Goal: Task Accomplishment & Management: Manage account settings

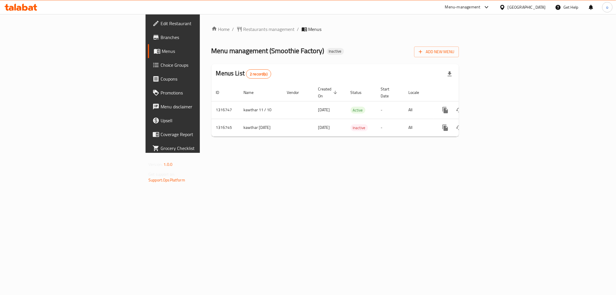
click at [161, 38] on span "Branches" at bounding box center [202, 37] width 83 height 7
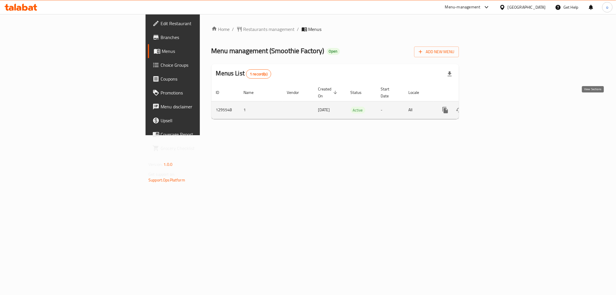
click at [490, 107] on icon "enhanced table" at bounding box center [486, 110] width 7 height 7
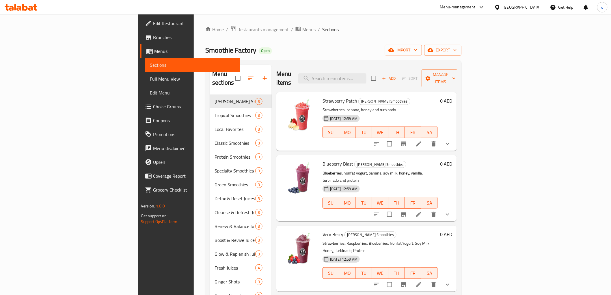
click at [457, 50] on span "export" at bounding box center [443, 49] width 28 height 7
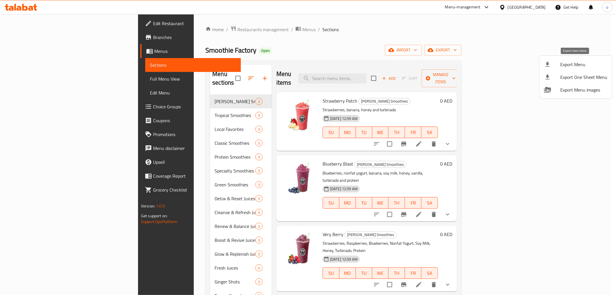
click at [578, 63] on span "Export Menu" at bounding box center [583, 64] width 47 height 7
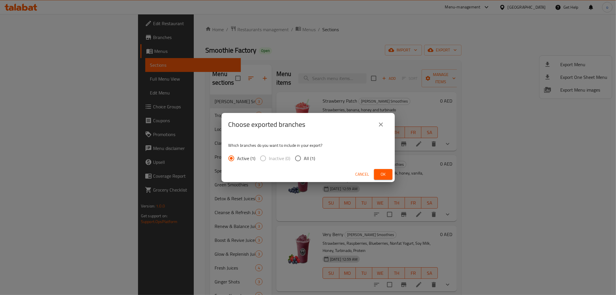
click at [297, 158] on input "All (1)" at bounding box center [298, 158] width 12 height 12
radio input "true"
click at [387, 174] on span "Ok" at bounding box center [383, 174] width 9 height 7
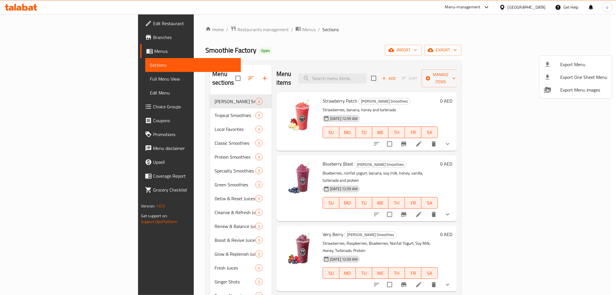
click at [454, 41] on div at bounding box center [308, 147] width 616 height 295
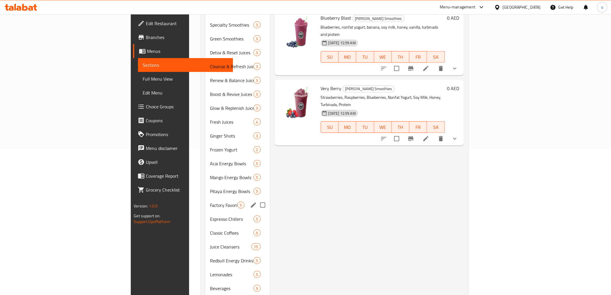
scroll to position [155, 0]
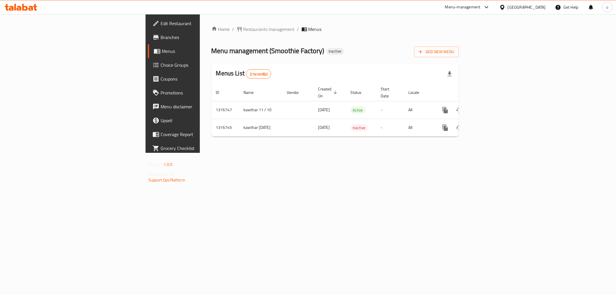
click at [161, 23] on span "Edit Restaurant" at bounding box center [202, 23] width 83 height 7
click at [423, 51] on icon "button" at bounding box center [421, 52] width 6 height 6
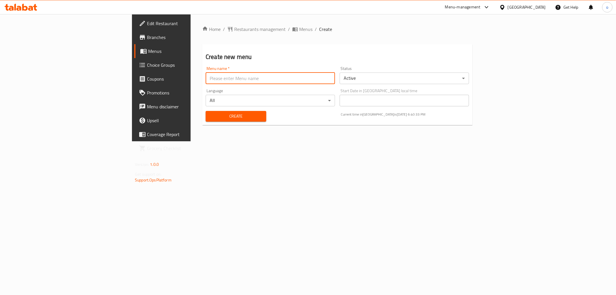
click at [271, 79] on input "text" at bounding box center [270, 78] width 129 height 12
type input "[DATE]"
drag, startPoint x: 166, startPoint y: 116, endPoint x: 168, endPoint y: 123, distance: 7.4
click at [202, 123] on div "Create" at bounding box center [236, 116] width 68 height 18
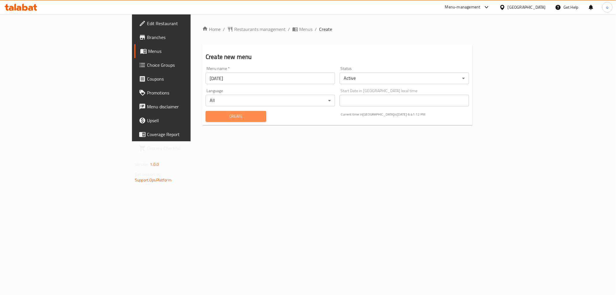
click at [210, 117] on span "Create" at bounding box center [235, 116] width 51 height 7
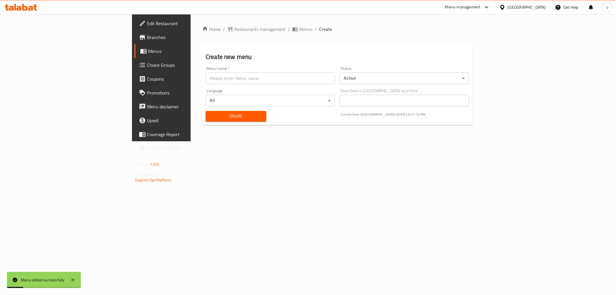
click at [140, 53] on icon at bounding box center [143, 51] width 7 height 7
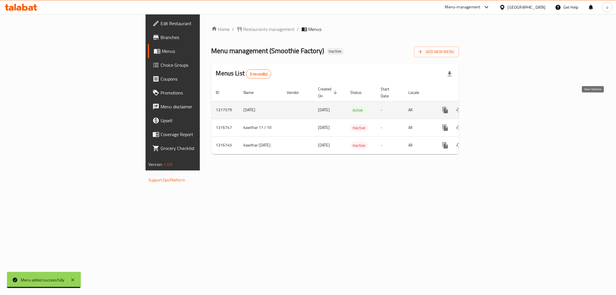
click at [489, 107] on icon "enhanced table" at bounding box center [486, 109] width 5 height 5
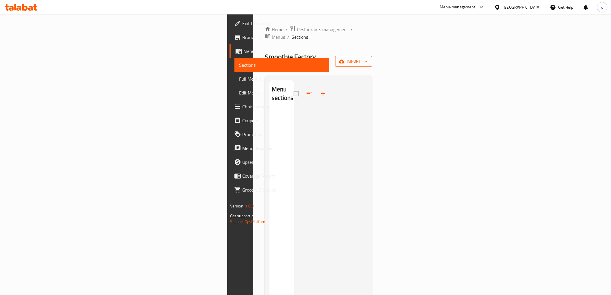
click at [368, 58] on span "import" at bounding box center [354, 61] width 28 height 7
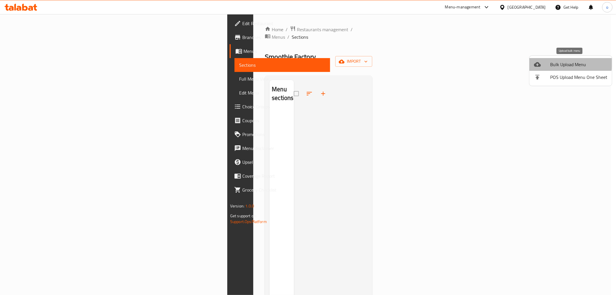
click at [565, 63] on span "Bulk Upload Menu" at bounding box center [578, 64] width 57 height 7
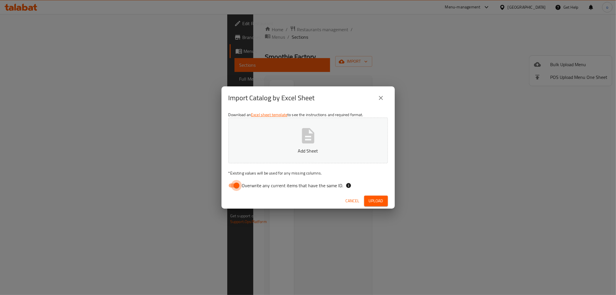
click at [234, 186] on input "Overwrite any current items that have the same ID." at bounding box center [236, 185] width 33 height 11
checkbox input "false"
click at [373, 201] on span "Upload" at bounding box center [376, 200] width 14 height 7
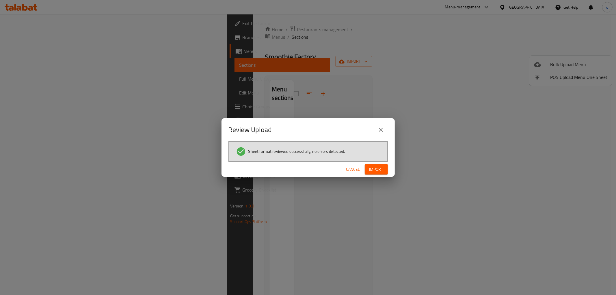
click at [378, 169] on span "Import" at bounding box center [376, 169] width 14 height 7
click at [375, 166] on span "Import" at bounding box center [376, 169] width 14 height 7
click at [380, 129] on icon "close" at bounding box center [381, 130] width 4 height 4
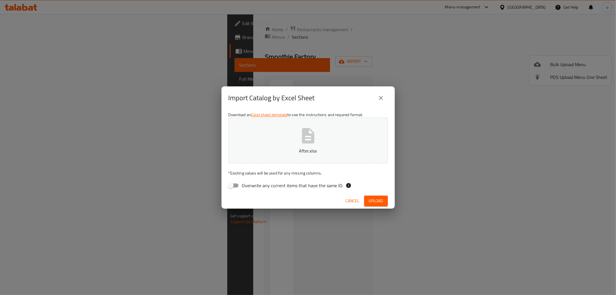
click at [380, 200] on span "Upload" at bounding box center [376, 200] width 14 height 7
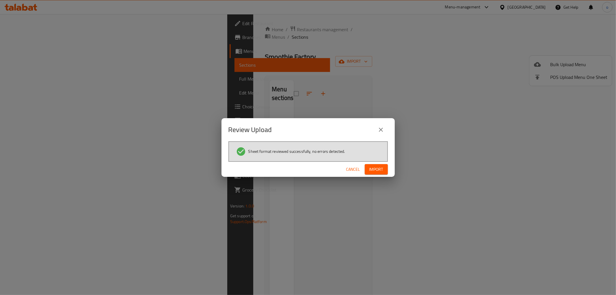
click at [379, 131] on icon "close" at bounding box center [381, 130] width 4 height 4
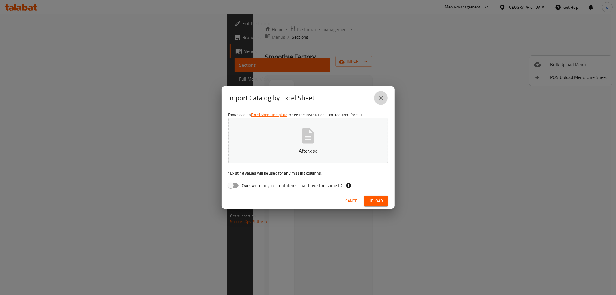
click at [383, 96] on icon "close" at bounding box center [380, 97] width 7 height 7
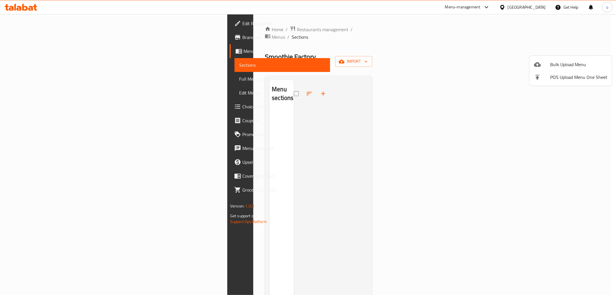
click at [511, 46] on div at bounding box center [308, 147] width 616 height 295
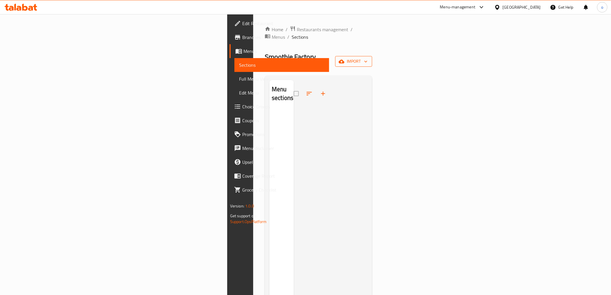
click at [344, 59] on icon "button" at bounding box center [342, 61] width 6 height 4
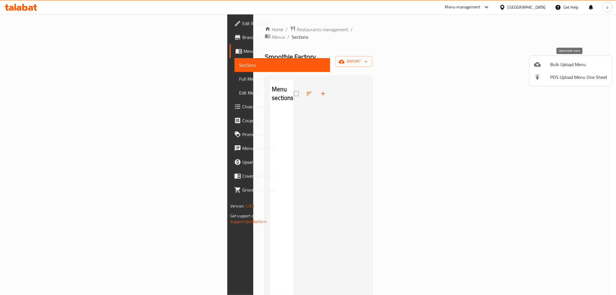
click at [561, 65] on span "Bulk Upload Menu" at bounding box center [578, 64] width 57 height 7
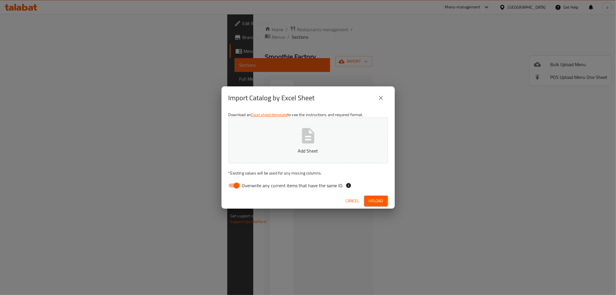
click at [238, 186] on input "Overwrite any current items that have the same ID." at bounding box center [236, 185] width 33 height 11
checkbox input "false"
click at [370, 198] on span "Upload" at bounding box center [376, 200] width 14 height 7
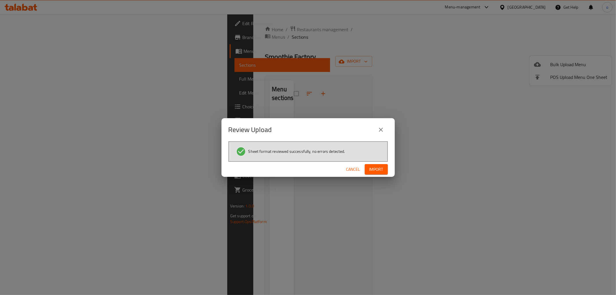
click at [374, 170] on span "Import" at bounding box center [376, 169] width 14 height 7
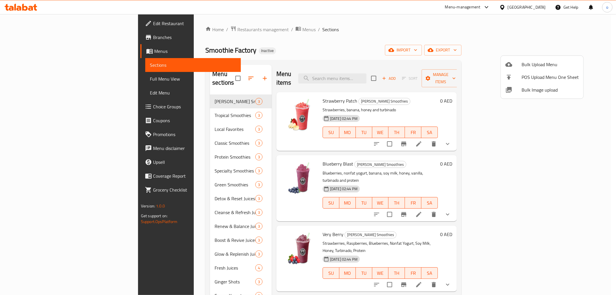
click at [458, 39] on div at bounding box center [308, 147] width 616 height 295
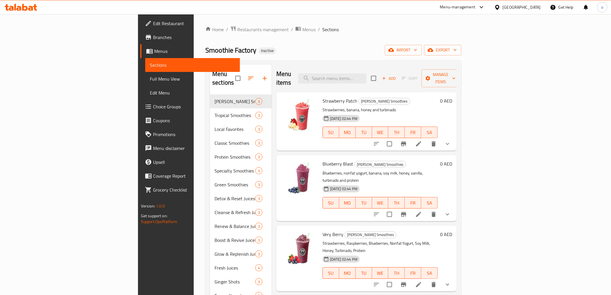
click at [331, 50] on div "Smoothie Factory Inactive import export" at bounding box center [333, 50] width 256 height 11
click at [153, 21] on span "Edit Restaurant" at bounding box center [194, 23] width 82 height 7
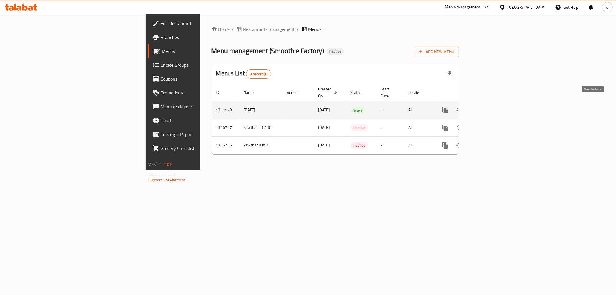
click at [489, 107] on icon "enhanced table" at bounding box center [486, 109] width 5 height 5
